Goal: Information Seeking & Learning: Learn about a topic

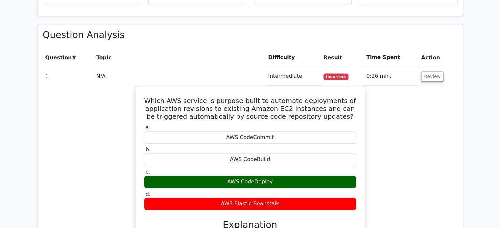
scroll to position [525, 0]
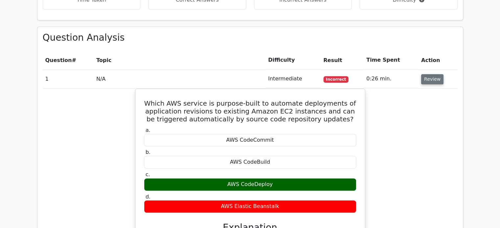
click at [431, 74] on button "Review" at bounding box center [432, 79] width 22 height 10
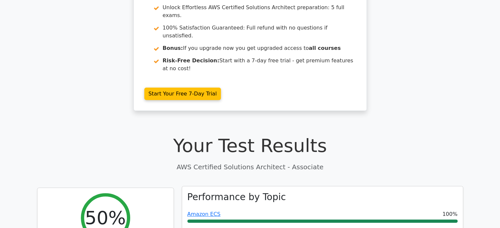
scroll to position [0, 0]
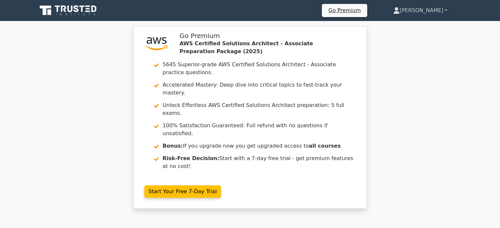
click at [441, 9] on link "[PERSON_NAME]" at bounding box center [420, 10] width 86 height 13
click at [442, 9] on link "[PERSON_NAME]" at bounding box center [420, 10] width 86 height 13
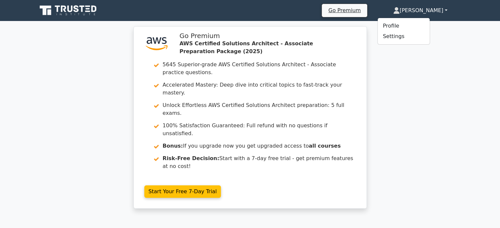
click at [63, 4] on icon at bounding box center [68, 10] width 63 height 12
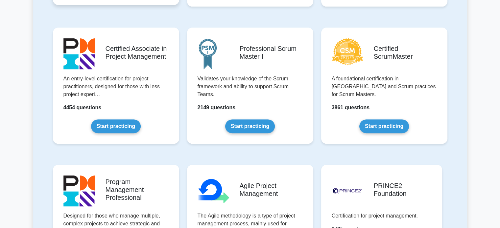
scroll to position [66, 0]
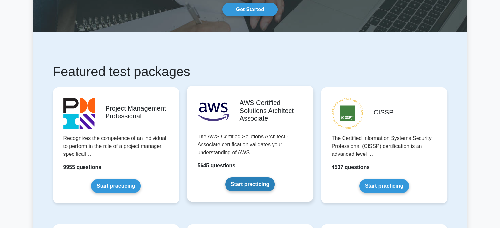
click at [248, 182] on link "Start practicing" at bounding box center [250, 185] width 50 height 14
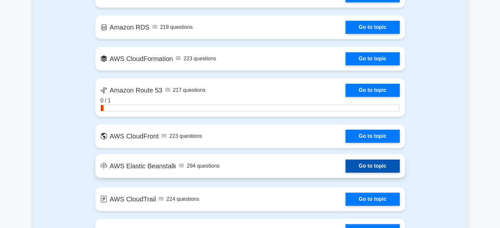
scroll to position [658, 0]
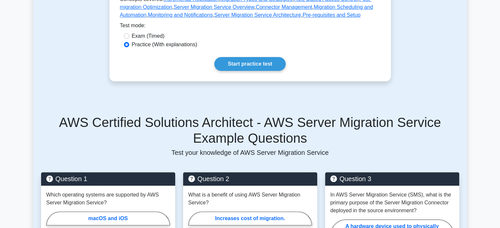
scroll to position [230, 0]
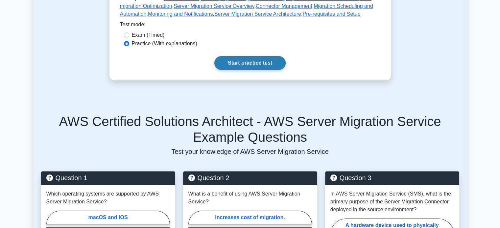
click at [257, 56] on link "Start practice test" at bounding box center [249, 63] width 71 height 14
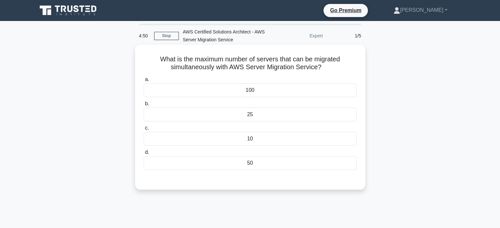
drag, startPoint x: 154, startPoint y: 59, endPoint x: 338, endPoint y: 68, distance: 184.6
click at [338, 68] on h5 "What is the maximum number of servers that can be migrated simultaneously with …" at bounding box center [250, 63] width 214 height 16
click at [251, 142] on div "10" at bounding box center [250, 139] width 213 height 14
click at [144, 131] on input "c. 10" at bounding box center [144, 128] width 0 height 4
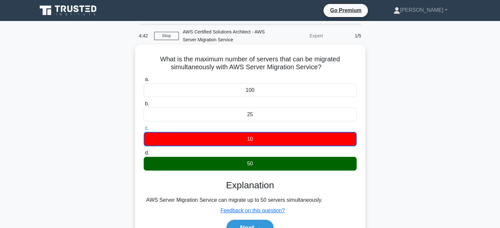
click at [251, 165] on div "50" at bounding box center [250, 164] width 213 height 14
click at [144, 156] on input "d. 50" at bounding box center [144, 153] width 0 height 4
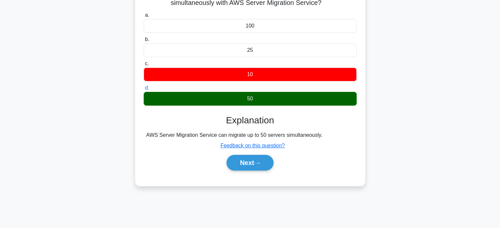
scroll to position [66, 0]
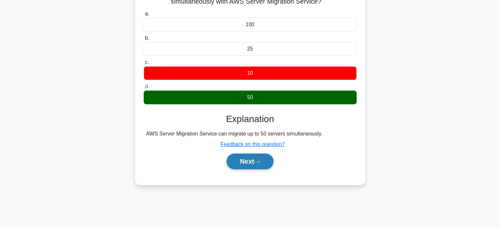
click at [241, 160] on button "Next" at bounding box center [250, 162] width 47 height 16
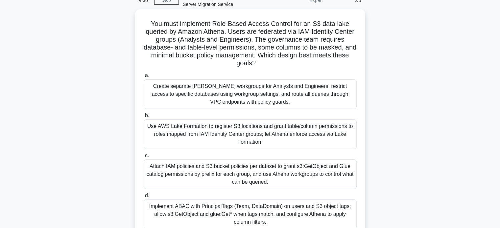
scroll to position [0, 0]
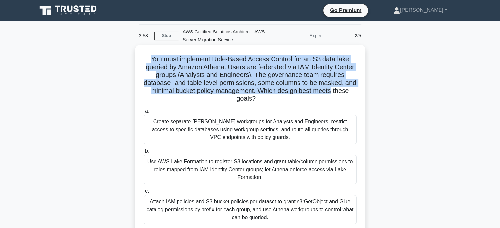
drag, startPoint x: 149, startPoint y: 59, endPoint x: 353, endPoint y: 94, distance: 207.2
click at [353, 94] on h5 "You must implement Role-Based Access Control for an S3 data lake queried by Ama…" at bounding box center [250, 79] width 214 height 48
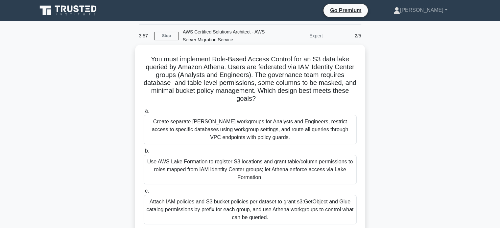
click at [214, 105] on div "You must implement Role-Based Access Control for an S3 data lake queried by Ama…" at bounding box center [250, 164] width 225 height 235
drag, startPoint x: 214, startPoint y: 105, endPoint x: 279, endPoint y: 106, distance: 65.4
click at [279, 106] on div "You must implement Role-Based Access Control for an S3 data lake queried by Ama…" at bounding box center [250, 164] width 225 height 235
drag, startPoint x: 274, startPoint y: 103, endPoint x: 213, endPoint y: 98, distance: 60.7
click at [213, 98] on h5 "You must implement Role-Based Access Control for an S3 data lake queried by Ama…" at bounding box center [250, 79] width 214 height 48
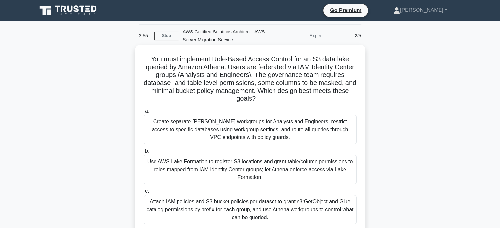
click at [211, 98] on h5 "You must implement Role-Based Access Control for an S3 data lake queried by Ama…" at bounding box center [250, 79] width 214 height 48
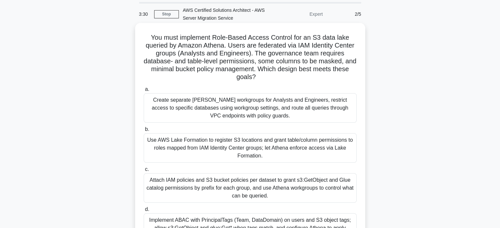
scroll to position [33, 0]
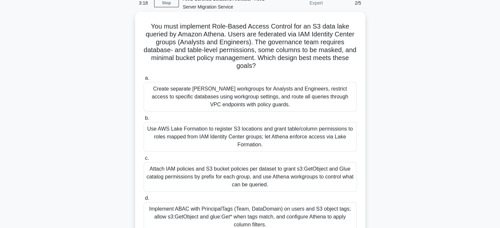
click at [281, 133] on div "Use AWS Lake Formation to register S3 locations and grant table/column permissi…" at bounding box center [250, 137] width 213 height 30
click at [144, 121] on input "b. Use AWS Lake Formation to register S3 locations and grant table/column permi…" at bounding box center [144, 118] width 0 height 4
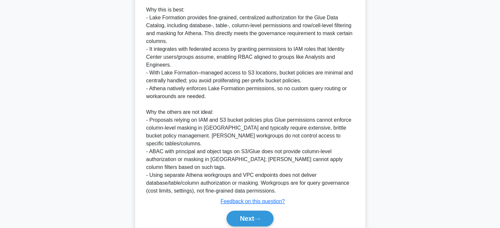
scroll to position [334, 0]
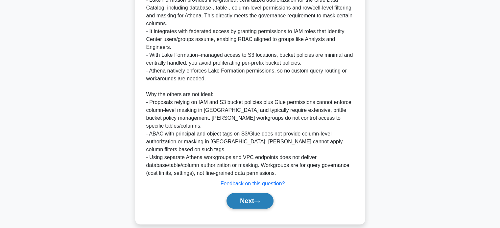
click at [249, 196] on button "Next" at bounding box center [250, 201] width 47 height 16
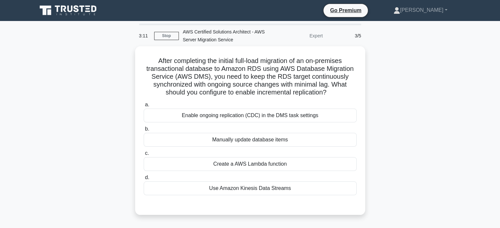
scroll to position [0, 0]
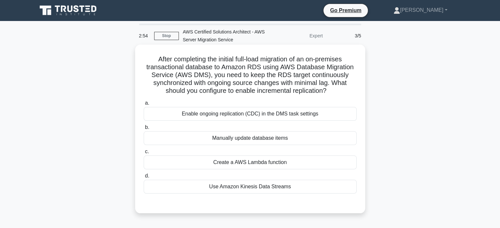
drag, startPoint x: 153, startPoint y: 60, endPoint x: 347, endPoint y: 92, distance: 196.5
click at [347, 92] on h5 "After completing the initial full-load migration of an on-premises transactiona…" at bounding box center [250, 75] width 214 height 40
drag, startPoint x: 347, startPoint y: 92, endPoint x: 139, endPoint y: 58, distance: 210.0
click at [139, 58] on div "After completing the initial full-load migration of an on-premises transactiona…" at bounding box center [250, 129] width 225 height 164
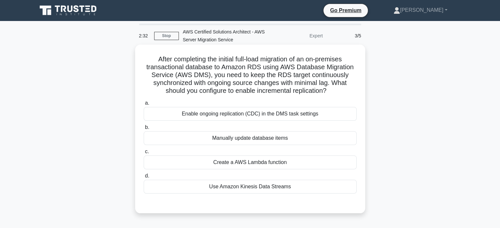
click at [195, 75] on h5 "After completing the initial full-load migration of an on-premises transactiona…" at bounding box center [250, 75] width 214 height 40
